Goal: Transaction & Acquisition: Subscribe to service/newsletter

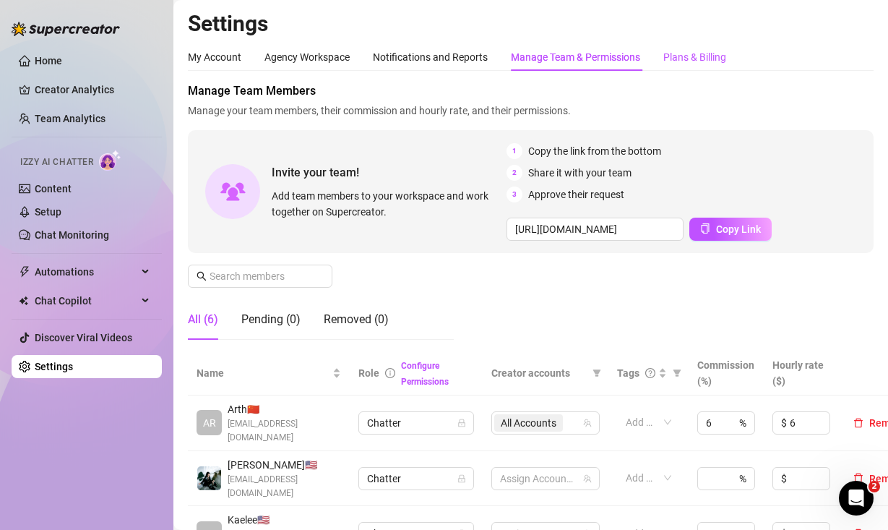
click at [721, 60] on div "Plans & Billing" at bounding box center [695, 57] width 63 height 16
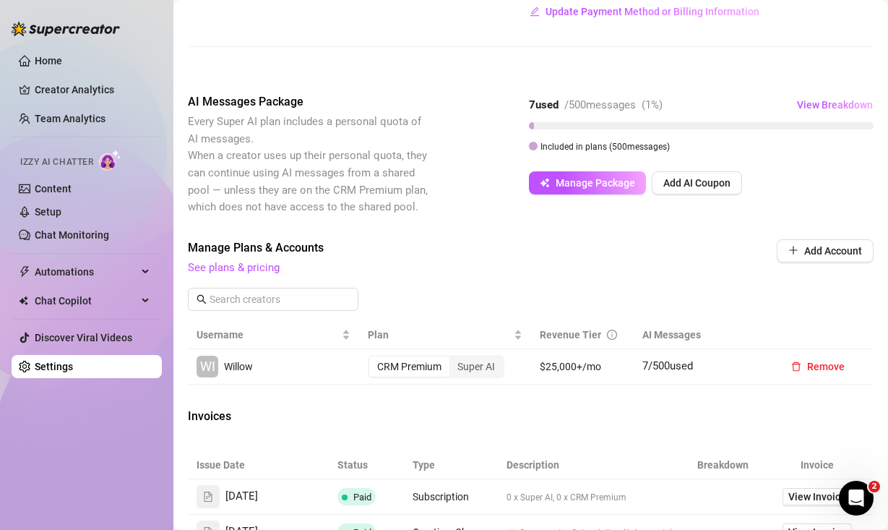
scroll to position [471, 0]
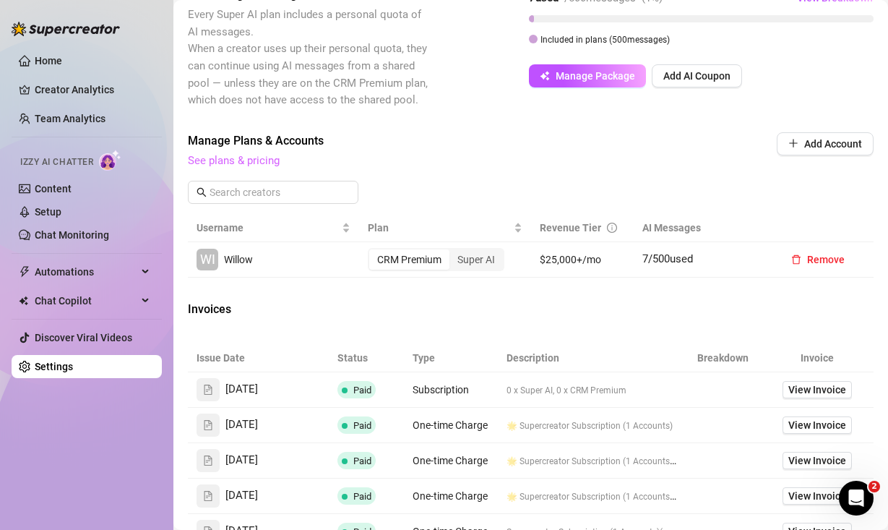
click at [267, 160] on link "See plans & pricing" at bounding box center [234, 160] width 92 height 13
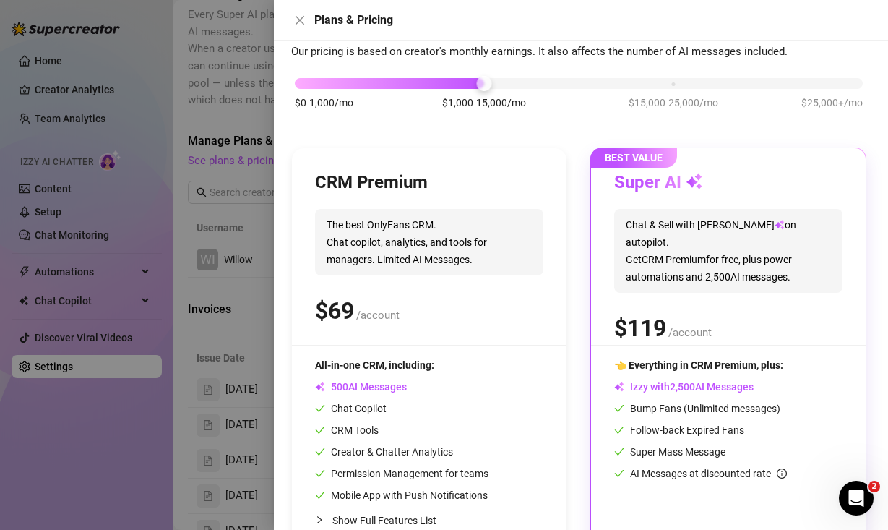
scroll to position [111, 0]
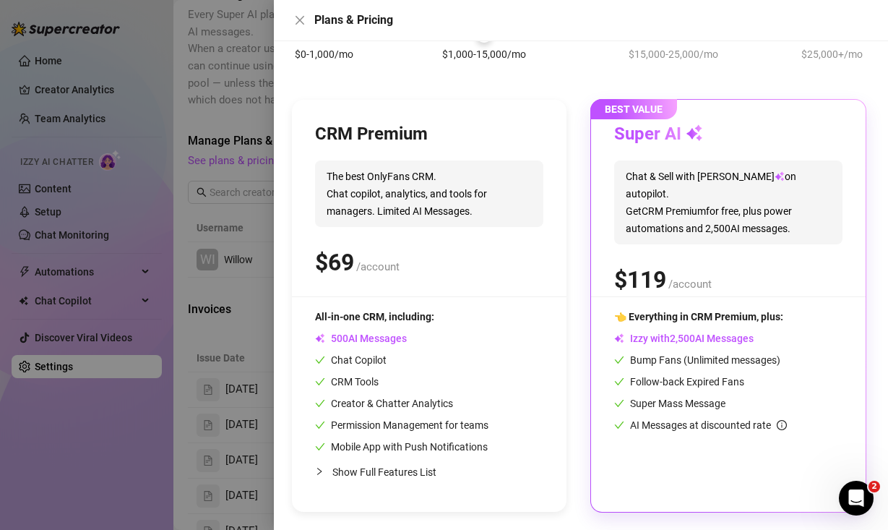
click at [387, 470] on span "Show Full Features List" at bounding box center [384, 472] width 104 height 12
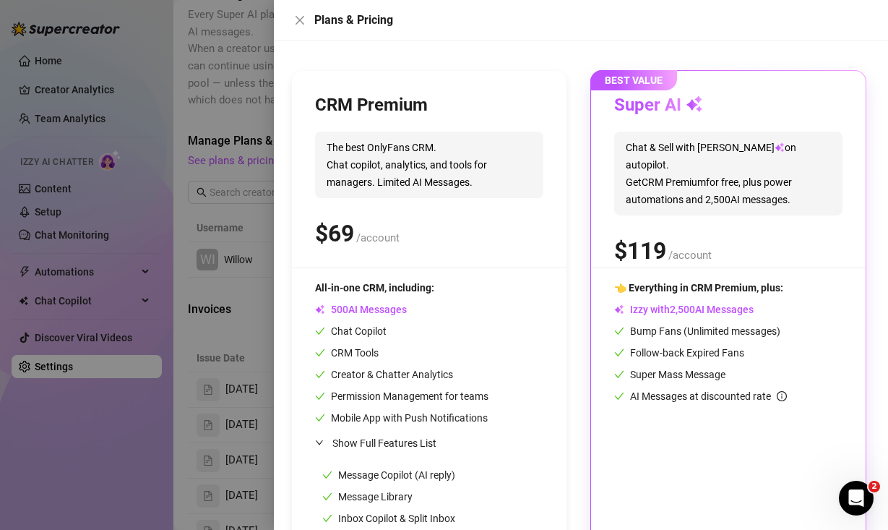
scroll to position [0, 0]
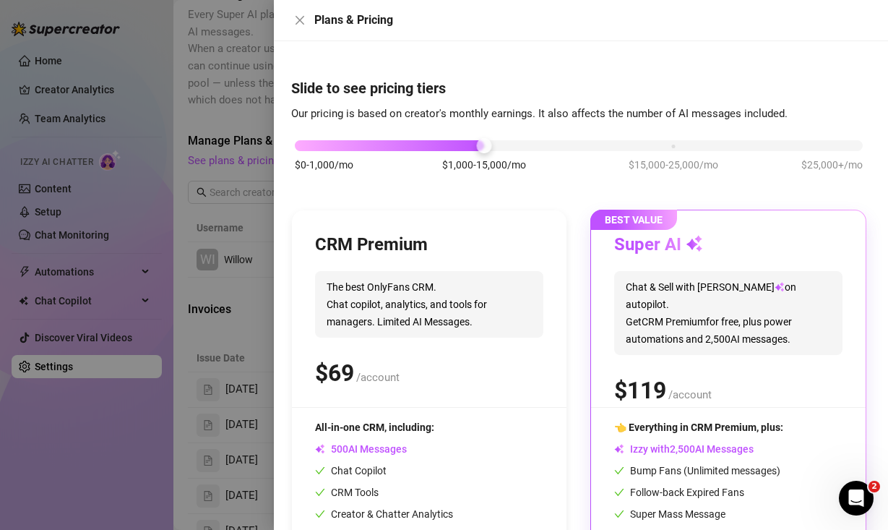
click at [737, 236] on div "Super AI" at bounding box center [728, 244] width 228 height 23
click at [304, 22] on icon "close" at bounding box center [300, 20] width 12 height 12
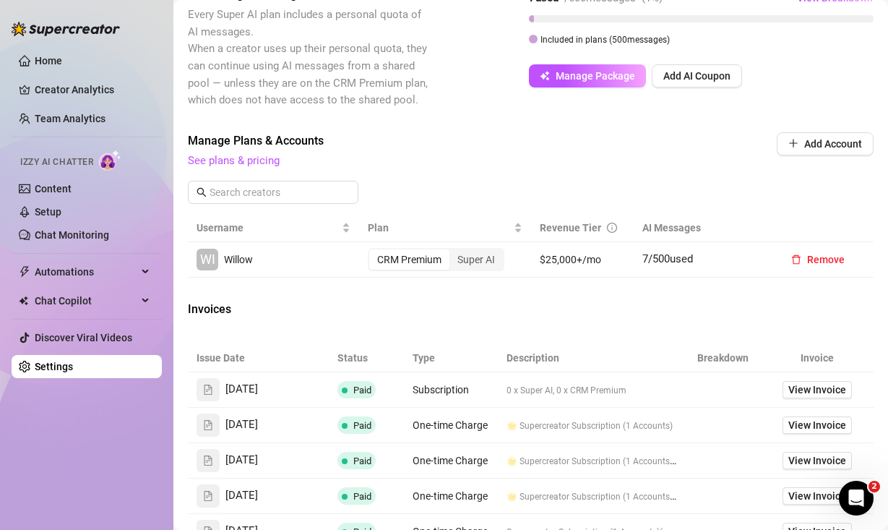
click at [431, 258] on div "CRM Premium" at bounding box center [409, 259] width 80 height 20
click at [373, 252] on input "CRM Premium" at bounding box center [373, 252] width 0 height 0
click at [252, 158] on link "See plans & pricing" at bounding box center [234, 160] width 92 height 13
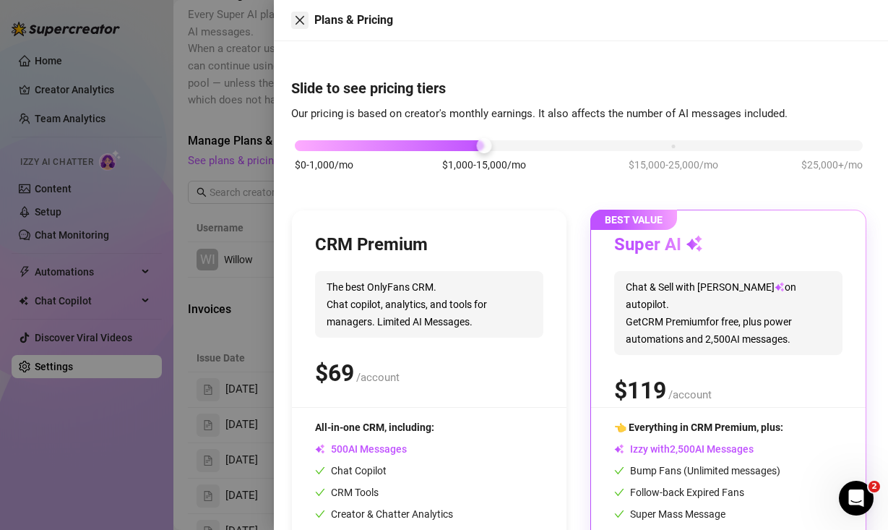
click at [302, 23] on icon "close" at bounding box center [300, 20] width 12 height 12
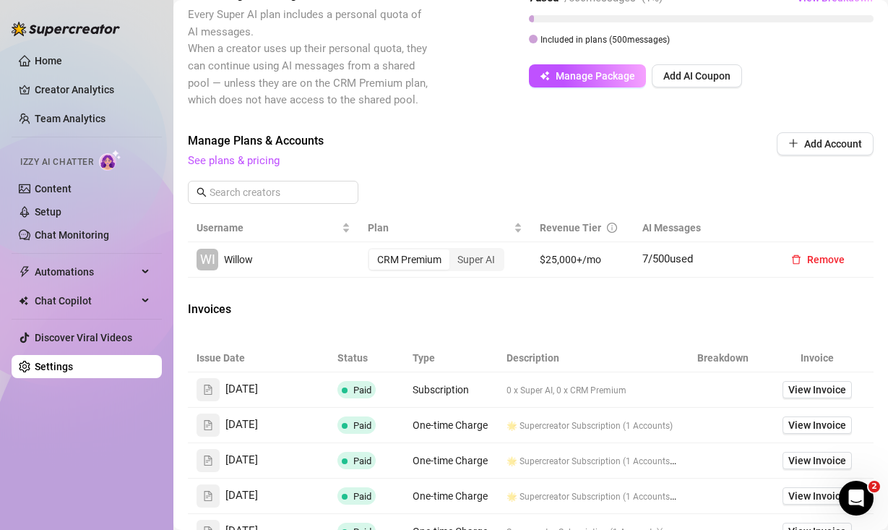
click at [472, 248] on div "CRM Premium Super AI" at bounding box center [436, 259] width 137 height 23
click at [472, 257] on div "Super AI" at bounding box center [476, 259] width 53 height 20
click at [453, 252] on input "Super AI" at bounding box center [453, 252] width 0 height 0
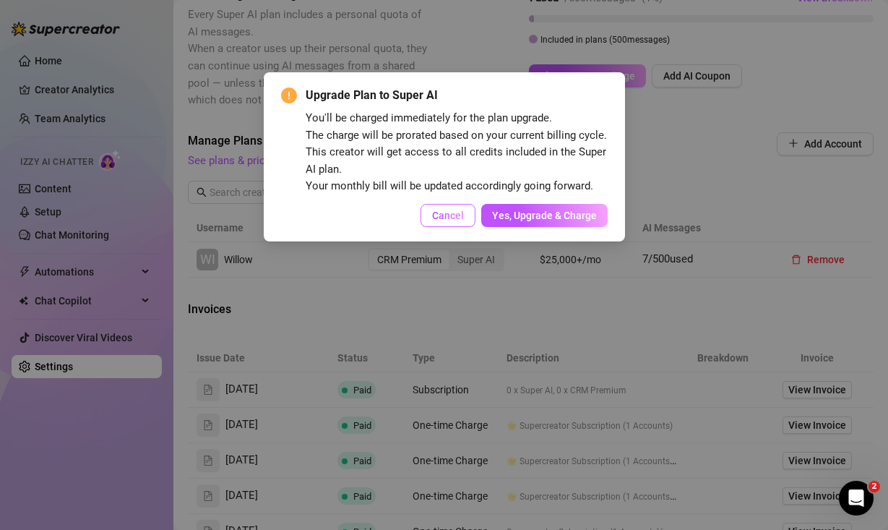
click at [455, 212] on span "Cancel" at bounding box center [448, 216] width 32 height 12
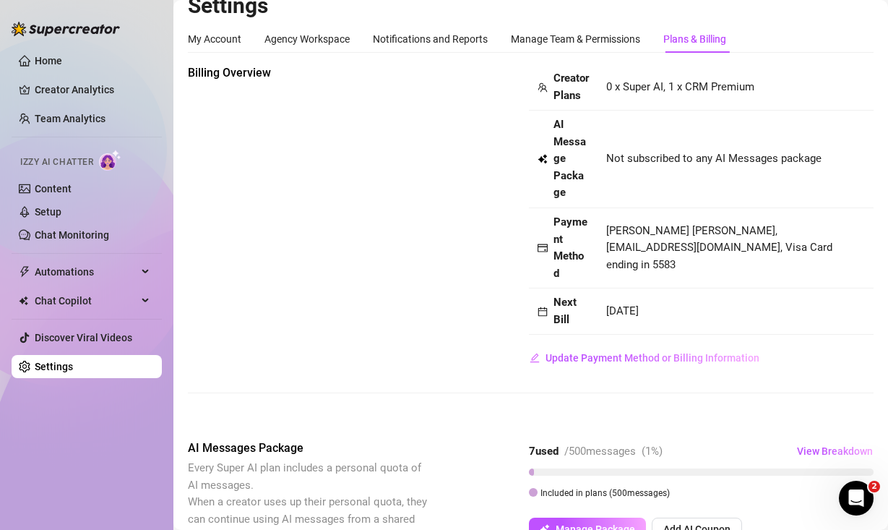
scroll to position [17, 0]
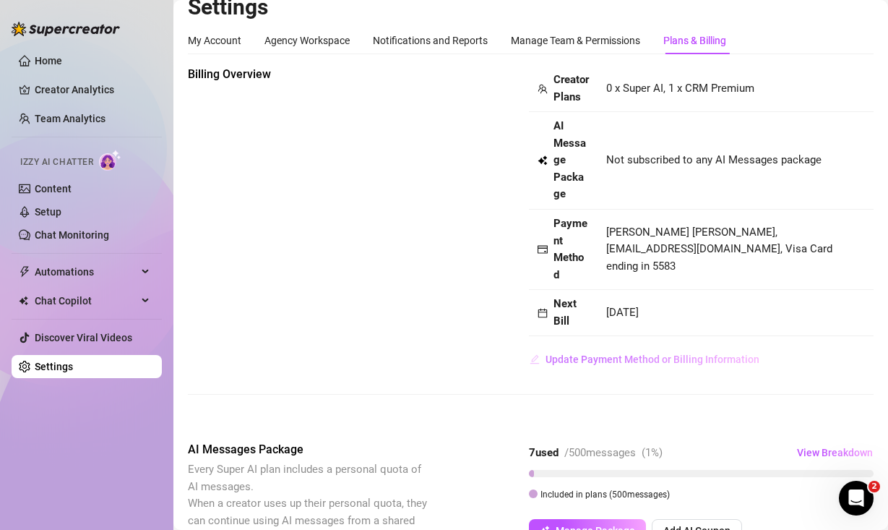
click at [618, 356] on span "Update Payment Method or Billing Information" at bounding box center [653, 359] width 214 height 12
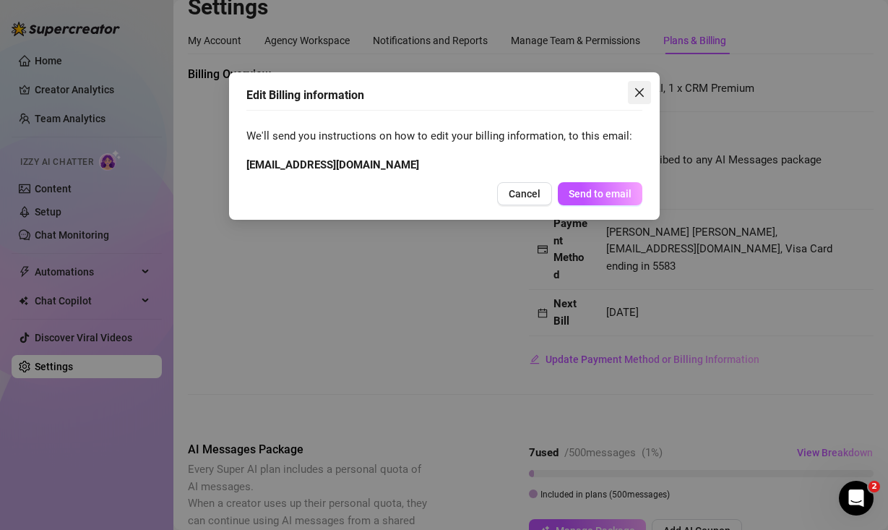
click at [645, 90] on icon "close" at bounding box center [640, 93] width 12 height 12
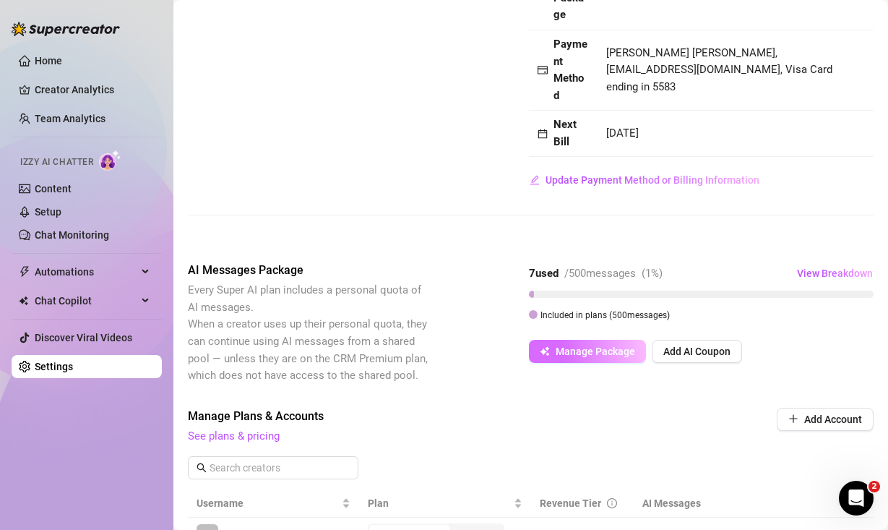
scroll to position [290, 0]
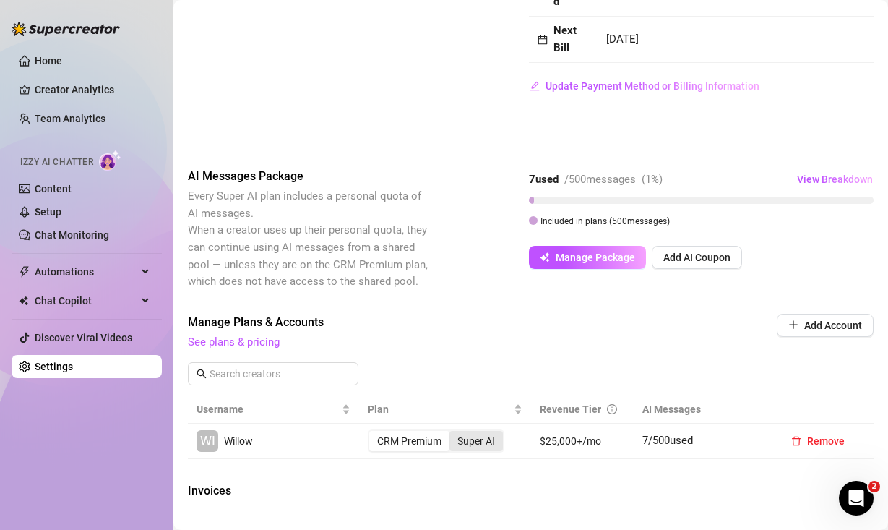
click at [477, 440] on div "Super AI" at bounding box center [476, 441] width 53 height 20
click at [453, 433] on input "Super AI" at bounding box center [453, 433] width 0 height 0
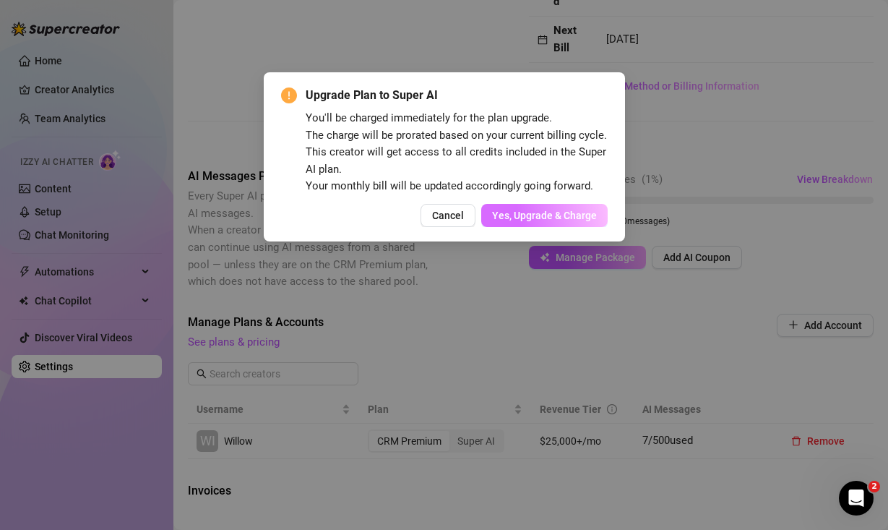
click at [575, 204] on button "Yes, Upgrade & Charge" at bounding box center [544, 215] width 126 height 23
